Goal: Check status

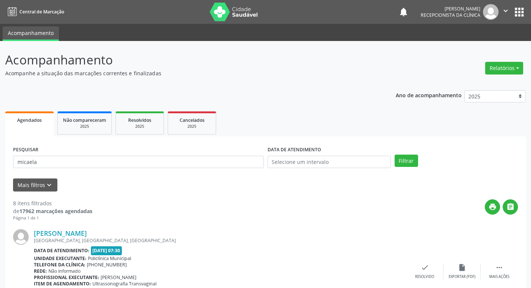
select select "9"
click at [411, 164] on button "Filtrar" at bounding box center [406, 161] width 23 height 13
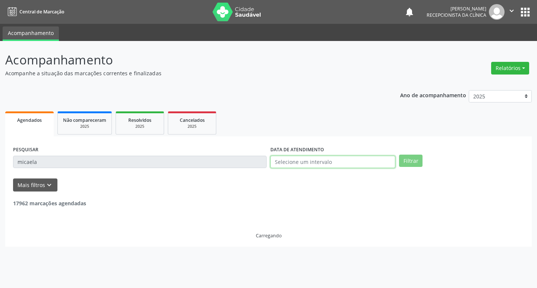
click at [359, 159] on input "text" at bounding box center [332, 162] width 125 height 13
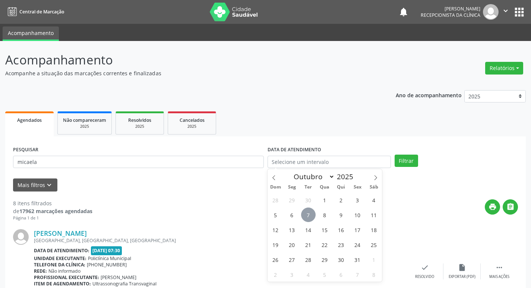
click at [314, 211] on span "7" at bounding box center [308, 215] width 15 height 15
type input "[DATE]"
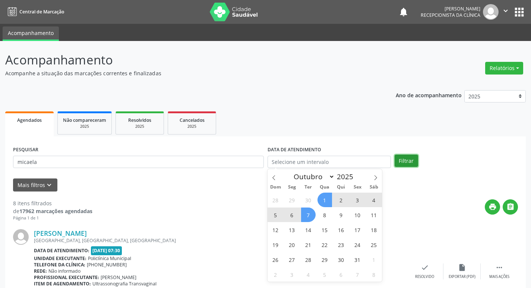
click at [400, 162] on button "Filtrar" at bounding box center [406, 161] width 23 height 13
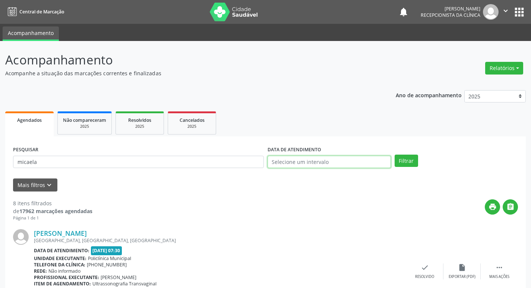
click at [308, 163] on input "text" at bounding box center [329, 162] width 123 height 13
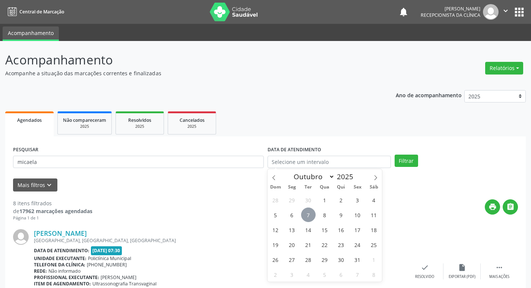
click at [307, 216] on span "7" at bounding box center [308, 215] width 15 height 15
type input "[DATE]"
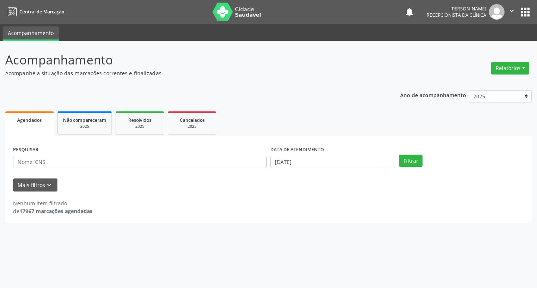
click at [85, 97] on div "Ano de acompanhamento 2025 2024 2023 Agendados Não compareceram 2025 Resolvidos…" at bounding box center [268, 154] width 526 height 138
click at [139, 94] on div "Ano de acompanhamento 2025 2024 2023 Agendados Não compareceram 2025 Resolvidos…" at bounding box center [268, 154] width 526 height 138
